Goal: Task Accomplishment & Management: Manage account settings

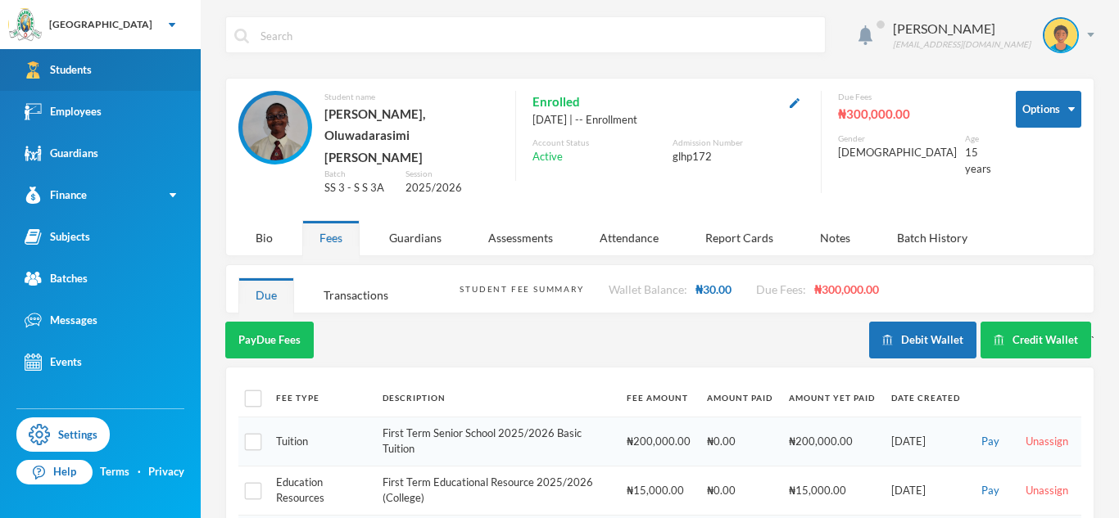
click at [110, 84] on link "Students" at bounding box center [100, 70] width 201 height 42
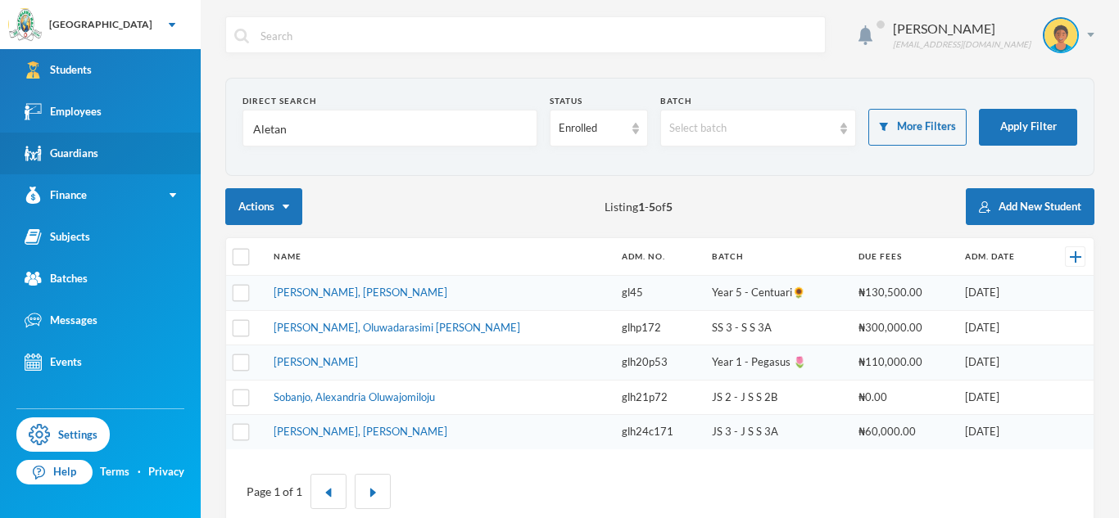
click at [120, 148] on link "Guardians" at bounding box center [100, 154] width 201 height 42
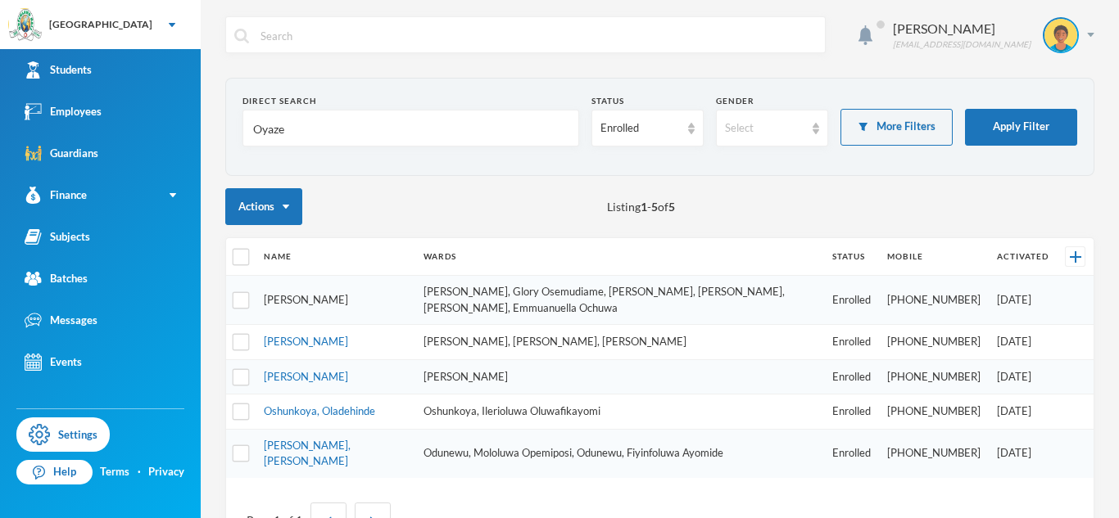
click at [311, 295] on link "[PERSON_NAME]" at bounding box center [306, 299] width 84 height 13
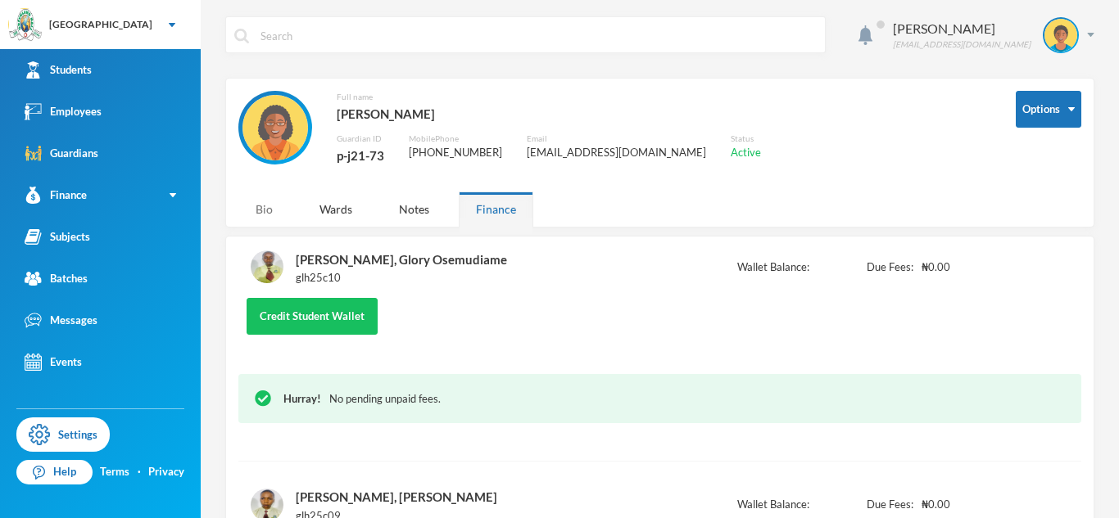
click at [266, 214] on div "Bio" at bounding box center [264, 209] width 52 height 35
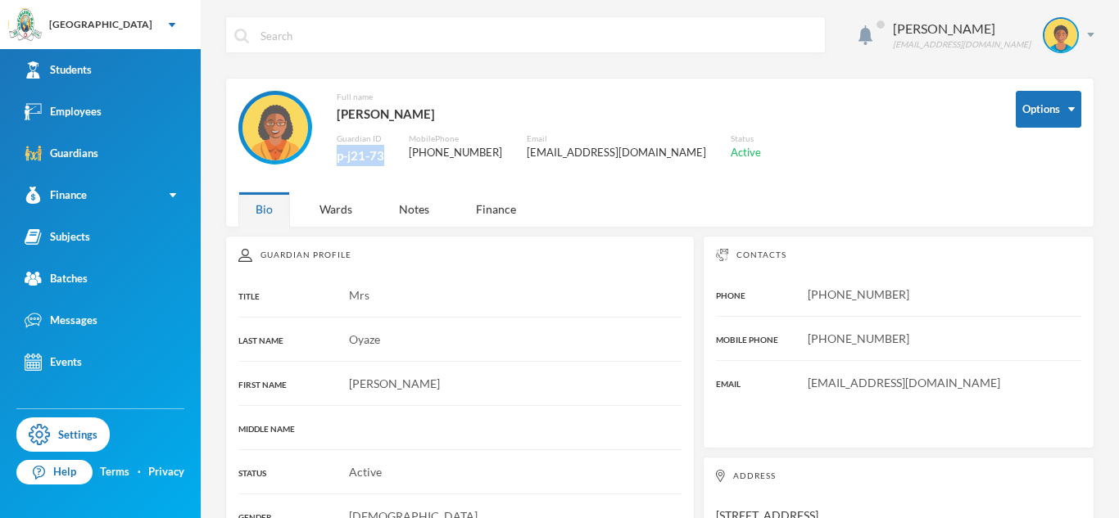
drag, startPoint x: 336, startPoint y: 159, endPoint x: 387, endPoint y: 166, distance: 51.3
click at [387, 166] on div "Full name [PERSON_NAME], [PERSON_NAME] Guardian ID p-j21-73 Mobile Phone [PHONE…" at bounding box center [614, 137] width 753 height 93
copy div "p-j21-73"
click at [1063, 121] on button "Options" at bounding box center [1048, 109] width 66 height 37
click at [1029, 170] on button "Change Password" at bounding box center [1031, 162] width 106 height 29
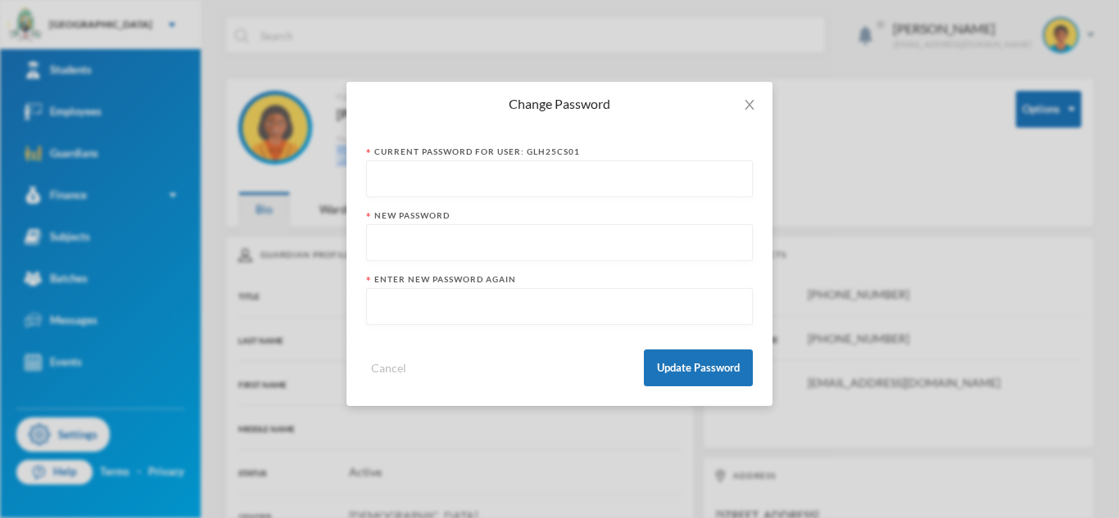
click at [604, 186] on input "text" at bounding box center [559, 179] width 369 height 37
type input "@Toluwalogo13"
click at [587, 250] on input "text" at bounding box center [559, 243] width 369 height 37
click at [748, 90] on span "Close" at bounding box center [749, 105] width 46 height 46
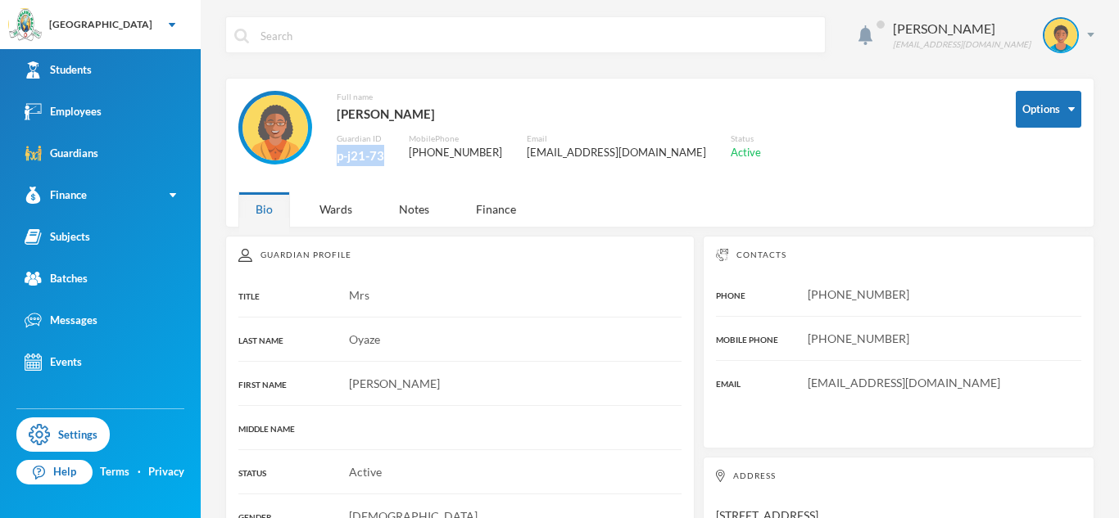
drag, startPoint x: 336, startPoint y: 157, endPoint x: 383, endPoint y: 164, distance: 47.9
click at [383, 164] on div "p-j21-73" at bounding box center [360, 155] width 47 height 21
copy div "p-j21-73"
click at [1058, 120] on button "Options" at bounding box center [1048, 109] width 66 height 37
click at [1008, 163] on button "Change Password" at bounding box center [1020, 162] width 106 height 29
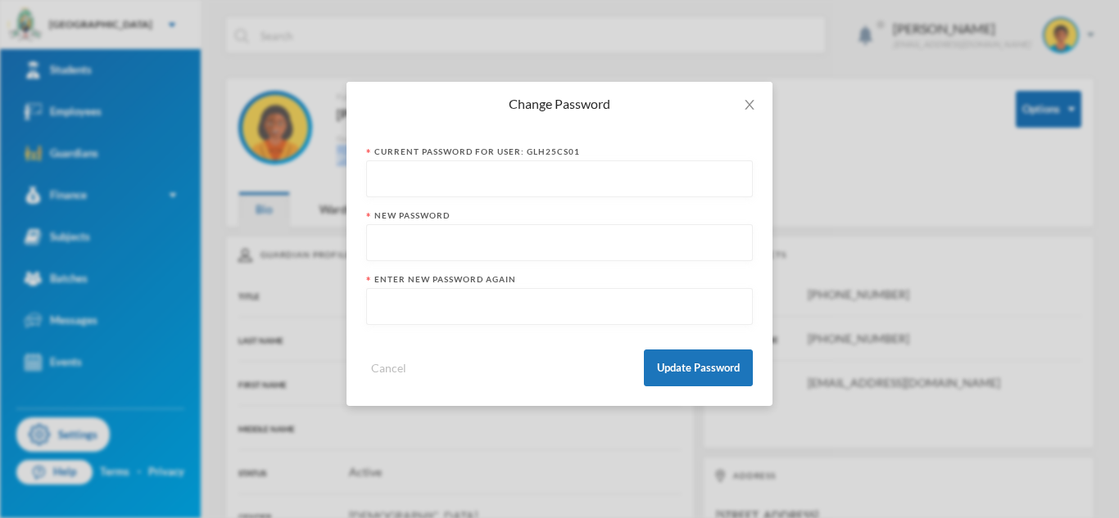
click at [436, 251] on input "text" at bounding box center [559, 243] width 369 height 37
paste input "p-j21-73"
type input "p-j21-73"
click at [423, 309] on input "text" at bounding box center [559, 307] width 369 height 37
paste input "p-j21-73"
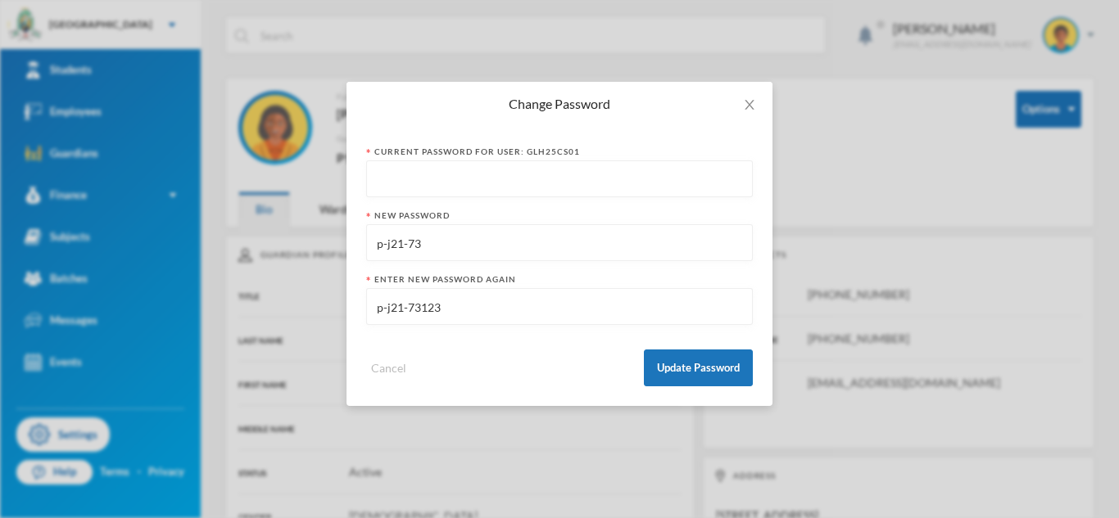
type input "p-j21-73123"
click at [436, 246] on input "p-j21-73" at bounding box center [559, 243] width 369 height 37
type input "p-j21-73123"
click at [435, 189] on input "text" at bounding box center [559, 179] width 369 height 37
type input "@Toluwalogo13"
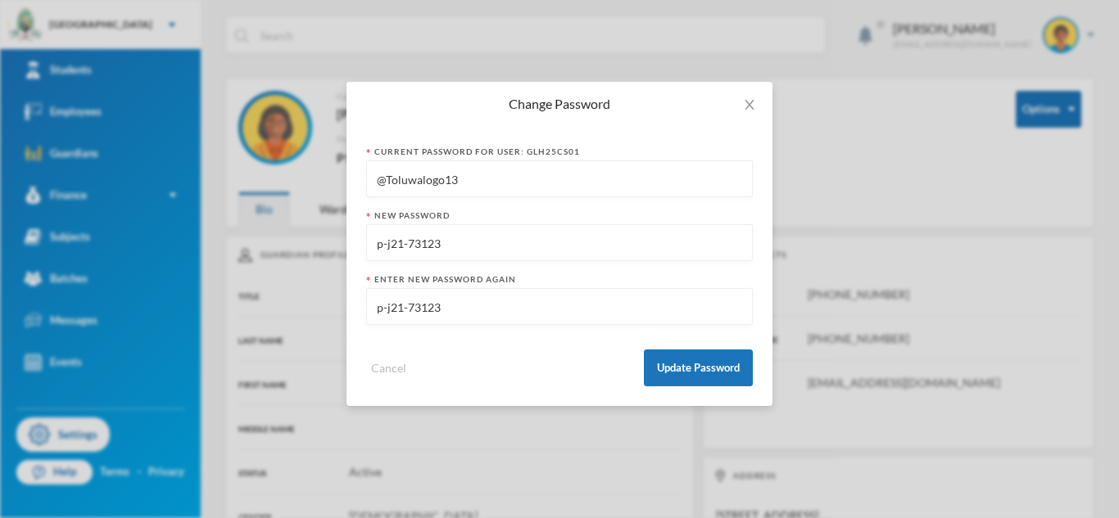
click at [411, 244] on input "p-j21-73123" at bounding box center [559, 243] width 369 height 37
click at [659, 359] on button "Update Password" at bounding box center [698, 368] width 109 height 37
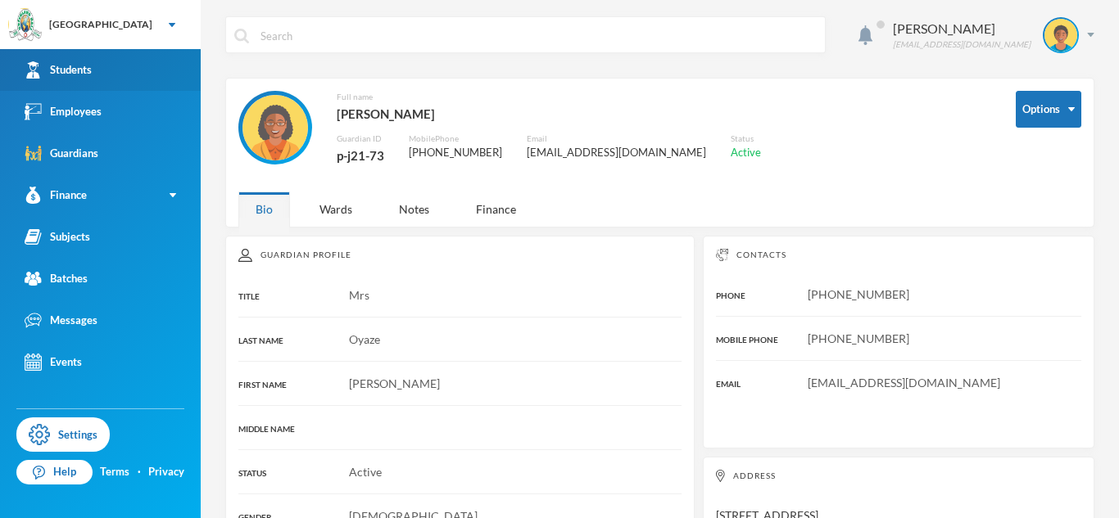
click at [166, 66] on link "Students" at bounding box center [100, 70] width 201 height 42
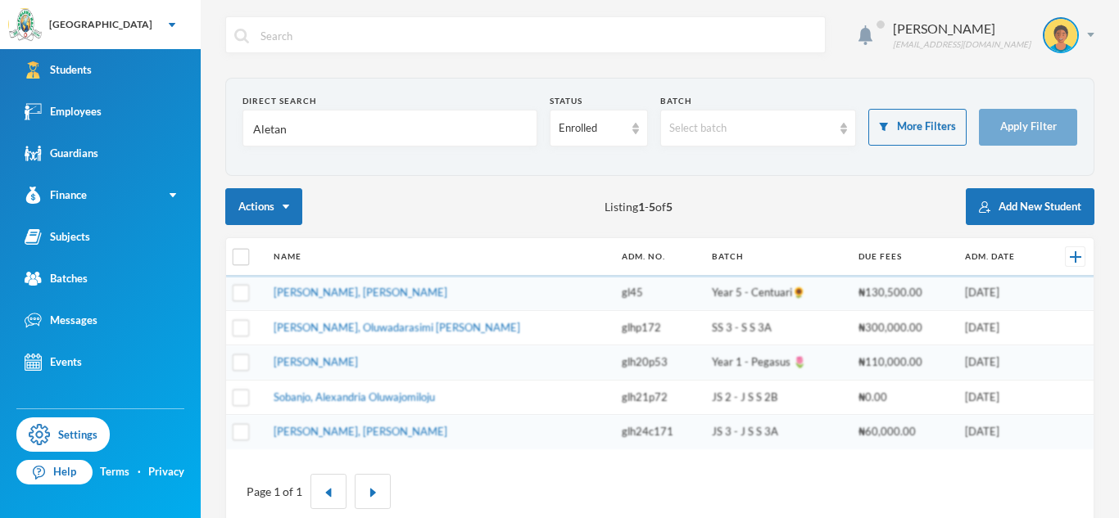
click at [267, 129] on input "Aletan" at bounding box center [389, 129] width 277 height 37
type input "Okikijesu"
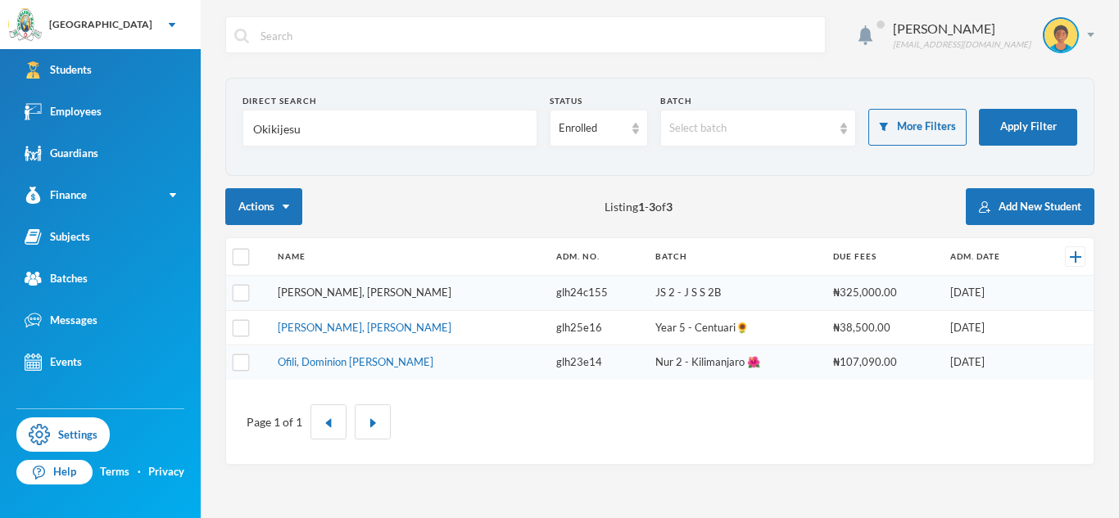
click at [366, 289] on link "[PERSON_NAME], [PERSON_NAME]" at bounding box center [365, 292] width 174 height 13
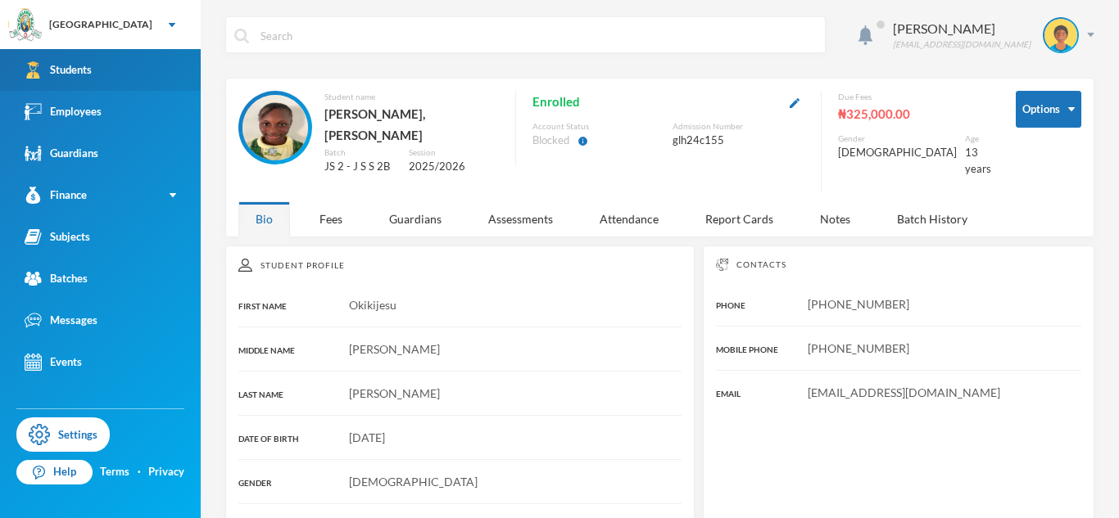
click at [66, 79] on link "Students" at bounding box center [100, 70] width 201 height 42
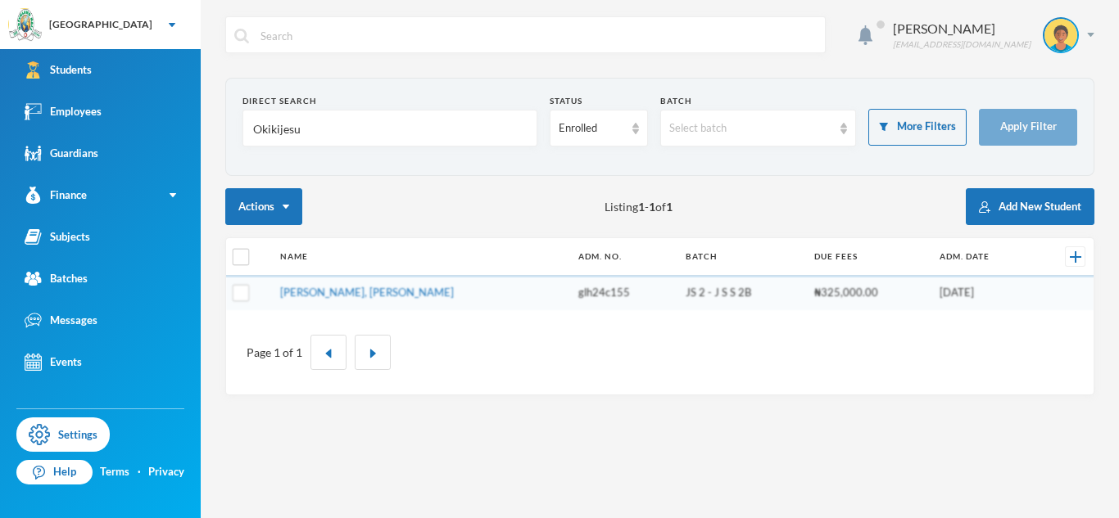
click at [275, 131] on input "Okikijesu" at bounding box center [389, 129] width 277 height 37
type input "Alabi"
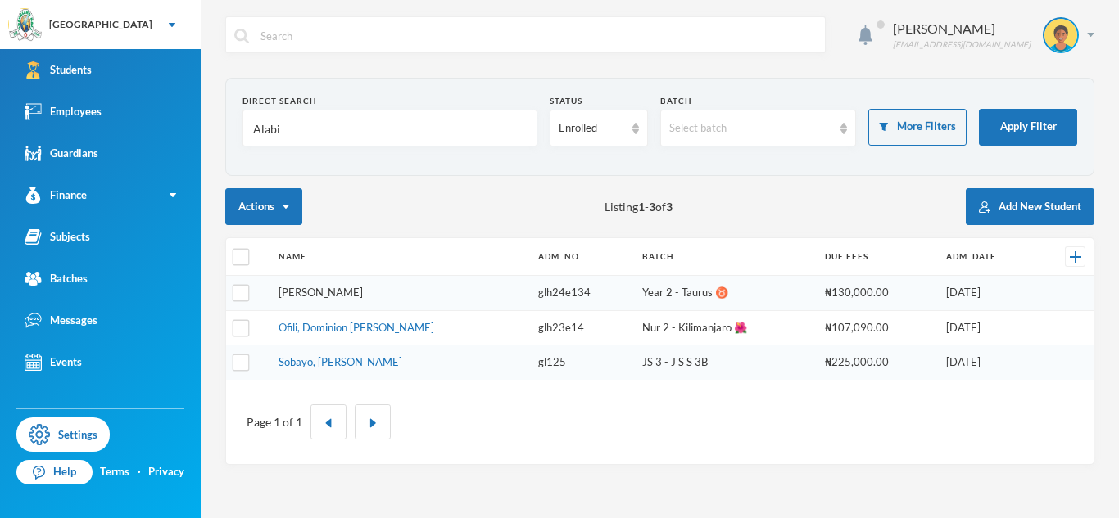
click at [332, 296] on link "[PERSON_NAME]" at bounding box center [320, 292] width 84 height 13
